Goal: Information Seeking & Learning: Learn about a topic

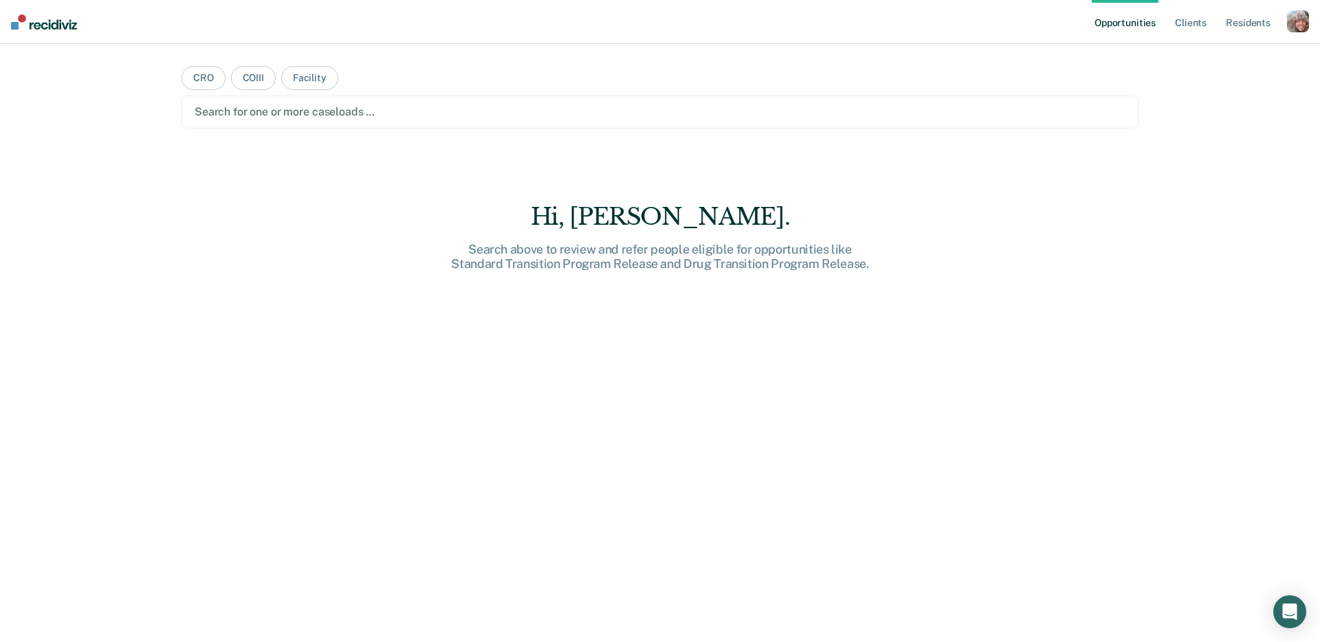
click at [1297, 23] on div "button" at bounding box center [1298, 21] width 22 height 22
click at [1211, 52] on link "Profile" at bounding box center [1242, 56] width 111 height 12
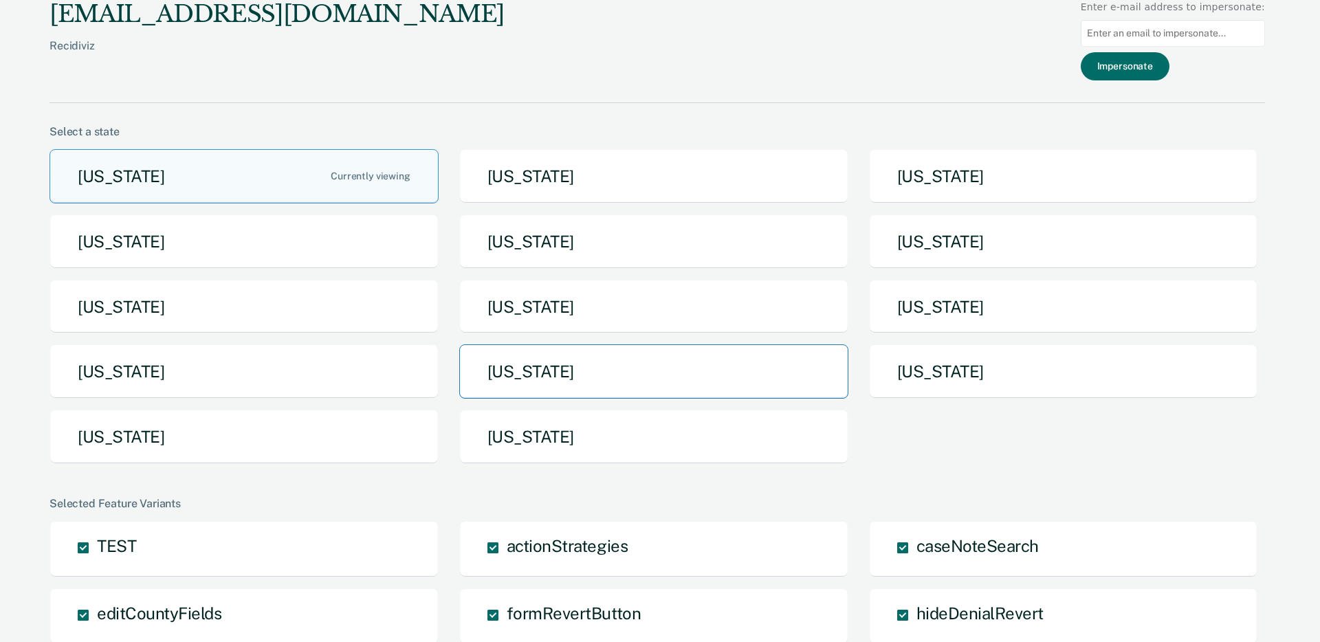
click at [758, 364] on button "[US_STATE]" at bounding box center [653, 371] width 389 height 54
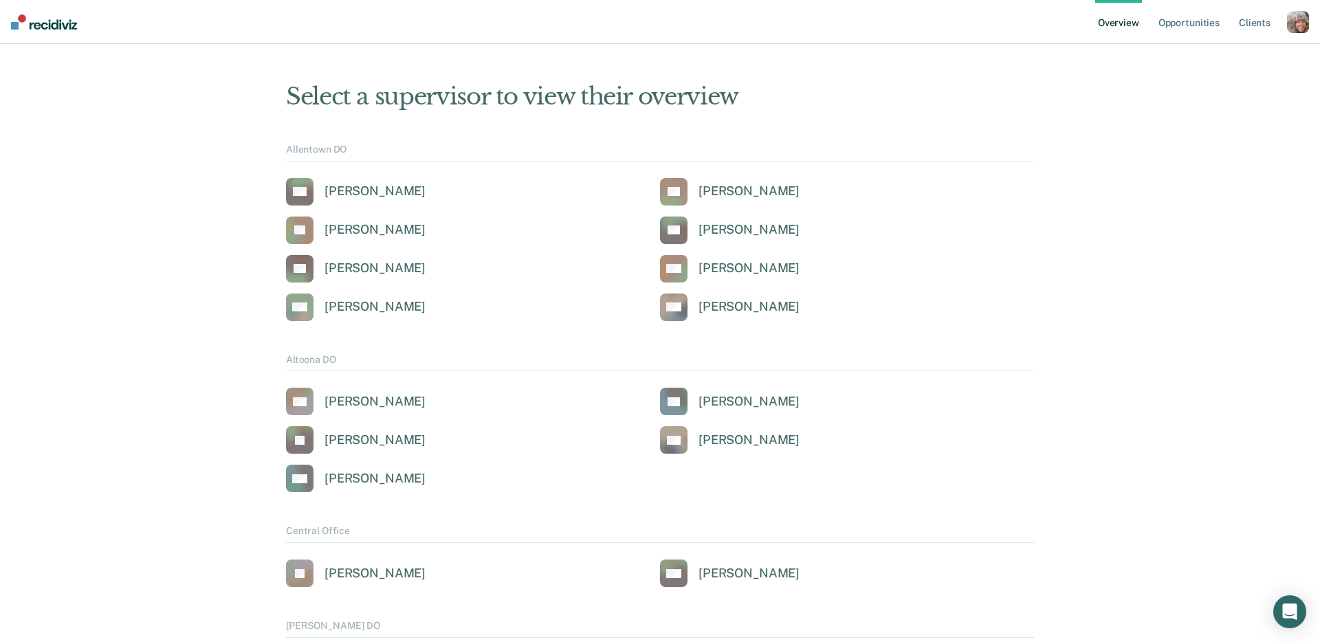
click at [1295, 23] on div "button" at bounding box center [1298, 22] width 22 height 22
